Goal: Information Seeking & Learning: Learn about a topic

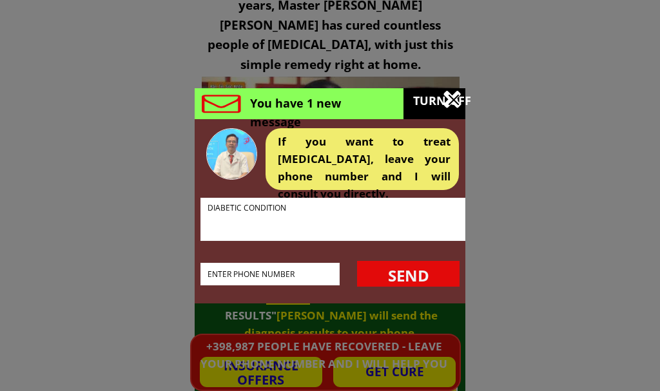
click at [450, 99] on div at bounding box center [454, 100] width 10 height 10
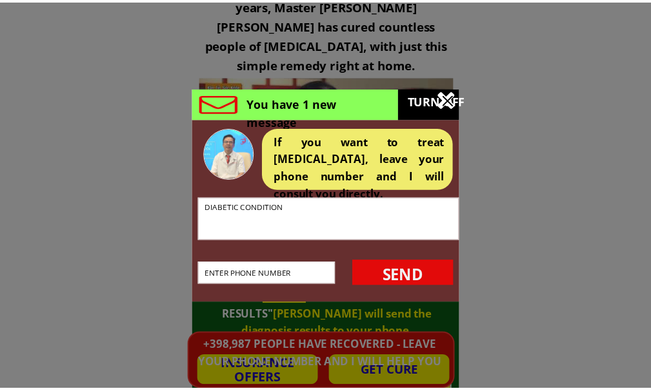
scroll to position [1177, 0]
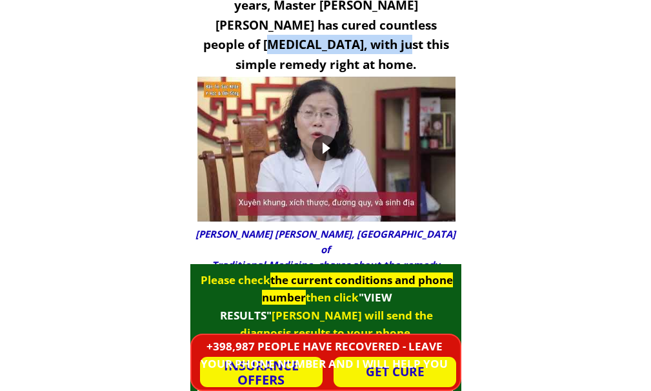
drag, startPoint x: 301, startPoint y: 43, endPoint x: 368, endPoint y: 32, distance: 67.9
click at [397, 35] on h3 "Using this traditional method, for over 30 years, Master [PERSON_NAME] [PERSON_…" at bounding box center [326, 25] width 262 height 98
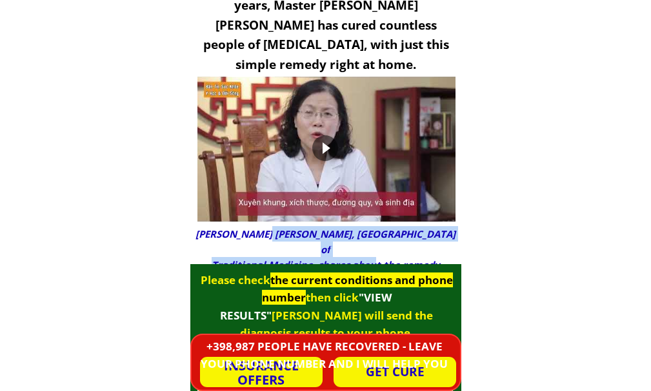
drag, startPoint x: 291, startPoint y: 240, endPoint x: 377, endPoint y: 248, distance: 86.2
click at [377, 248] on h3 "[PERSON_NAME] [PERSON_NAME], Central Hospital of Traditional Medicine, shares a…" at bounding box center [325, 249] width 264 height 46
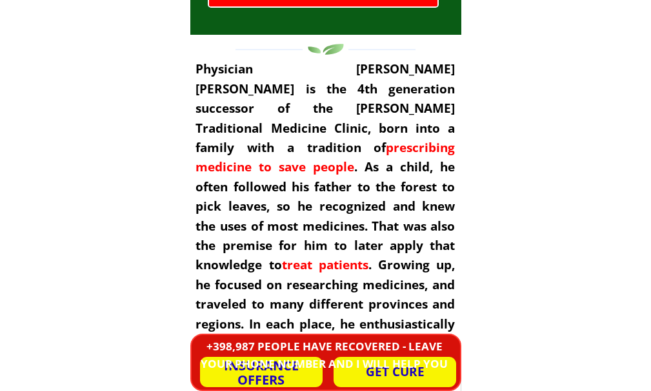
scroll to position [2080, 0]
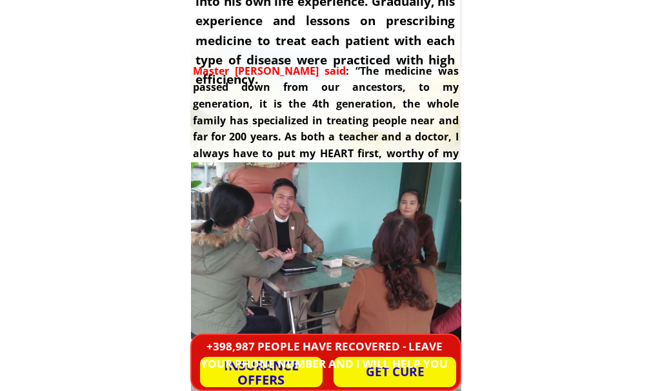
drag, startPoint x: 311, startPoint y: 202, endPoint x: 404, endPoint y: 192, distance: 92.7
click at [404, 192] on div at bounding box center [325, 285] width 271 height 246
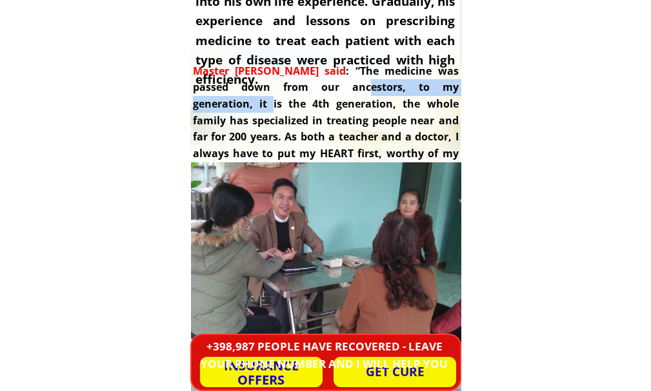
drag, startPoint x: 308, startPoint y: 93, endPoint x: 445, endPoint y: 93, distance: 137.3
click at [445, 93] on font ": “The medicine was passed down from our ancestors, to my generation, it is the…" at bounding box center [326, 120] width 266 height 113
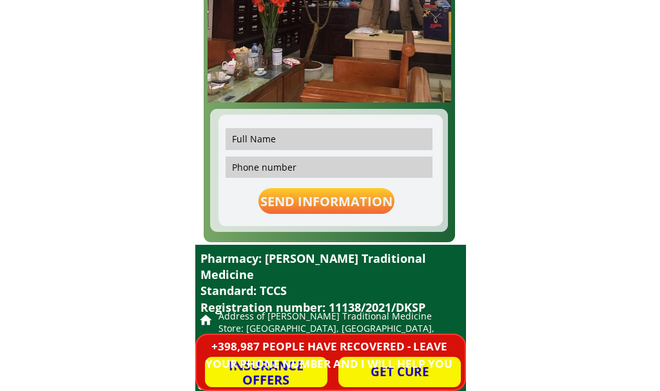
scroll to position [0, 0]
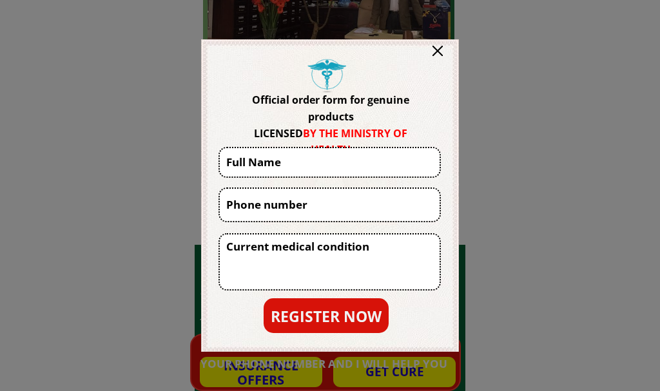
click at [438, 49] on div at bounding box center [438, 51] width 10 height 10
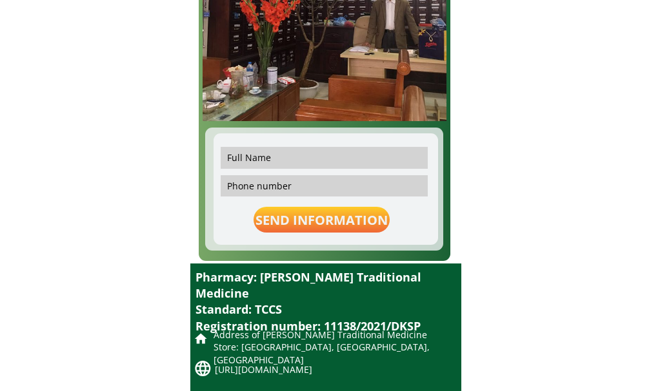
scroll to position [12119, 0]
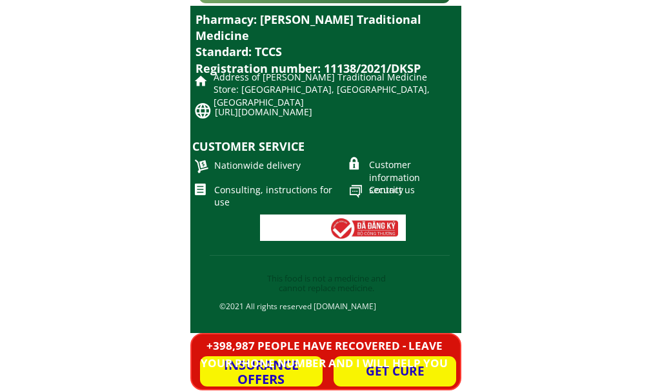
click at [420, 182] on font "Customer information security" at bounding box center [394, 177] width 51 height 37
click at [375, 192] on font "Contact us" at bounding box center [392, 190] width 46 height 12
